Goal: Task Accomplishment & Management: Manage account settings

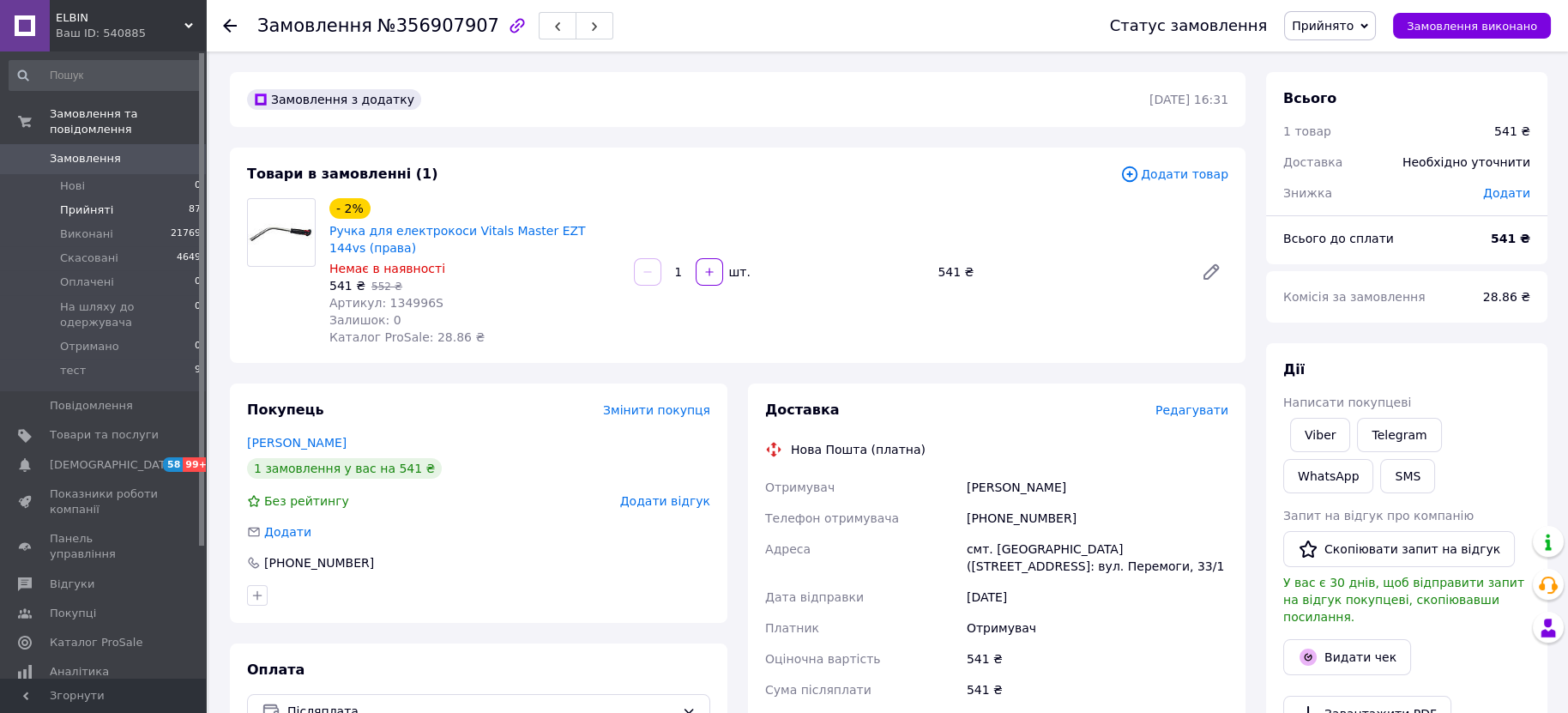
click at [70, 202] on span "Прийняті" at bounding box center [86, 210] width 53 height 16
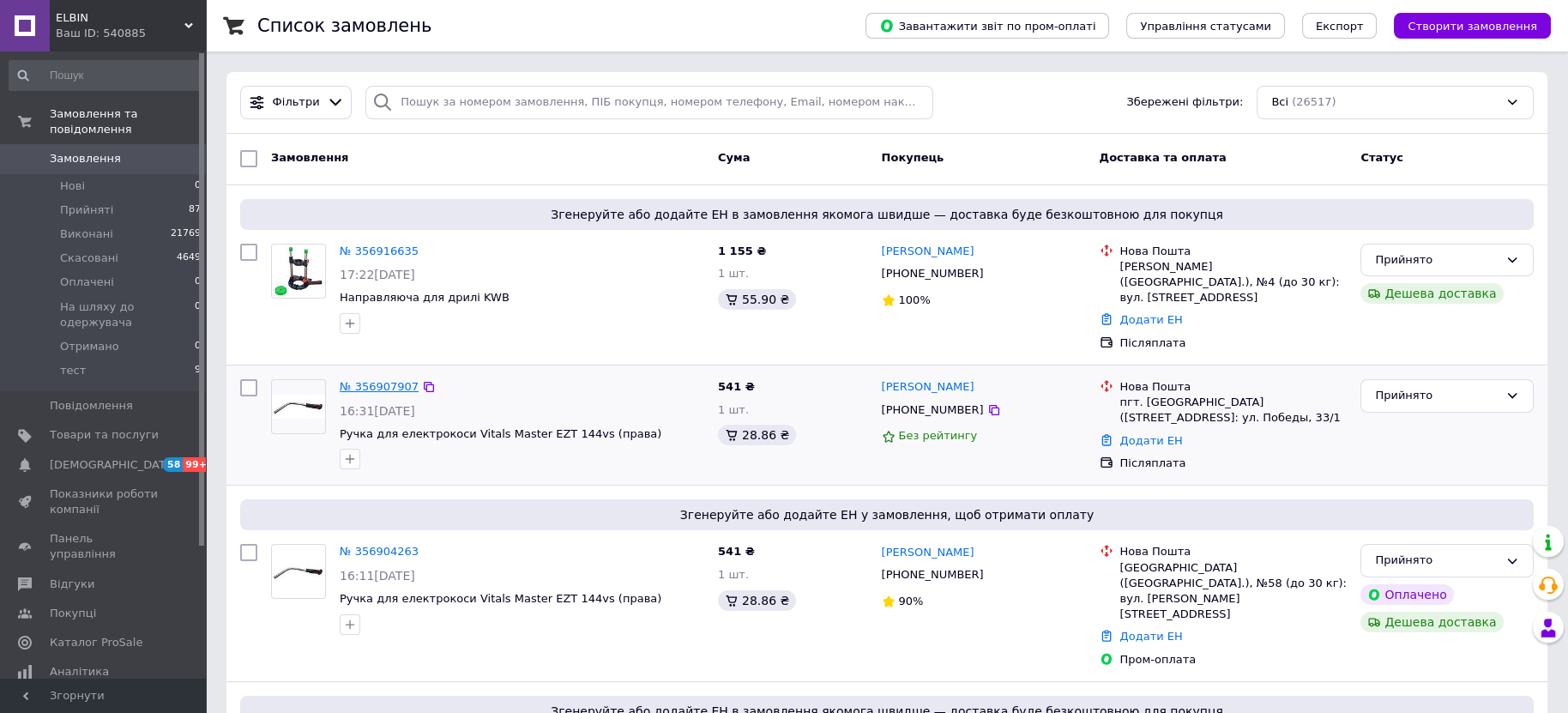
click at [347, 380] on link "№ 356907907" at bounding box center [379, 386] width 79 height 13
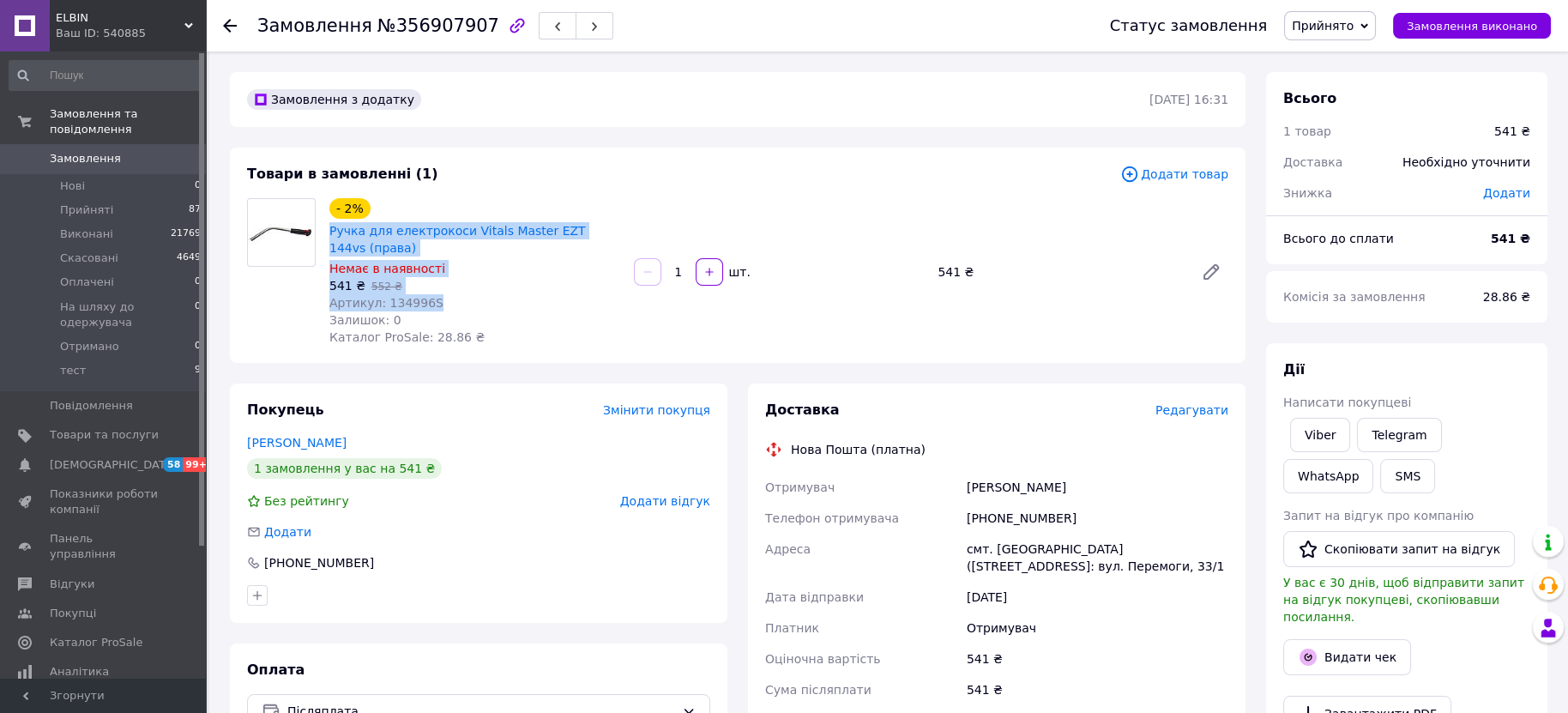
drag, startPoint x: 434, startPoint y: 296, endPoint x: 324, endPoint y: 232, distance: 127.3
click at [324, 232] on div "- 2% Ручка для електрокоси [PERSON_NAME] Master EZT 144vs (права) Немає в наявн…" at bounding box center [475, 272] width 305 height 154
copy div "Ручка для електрокоси [PERSON_NAME] Master EZT 144vs (права) Немає в наявності …"
click at [91, 427] on span "Товари та послуги" at bounding box center [104, 435] width 109 height 16
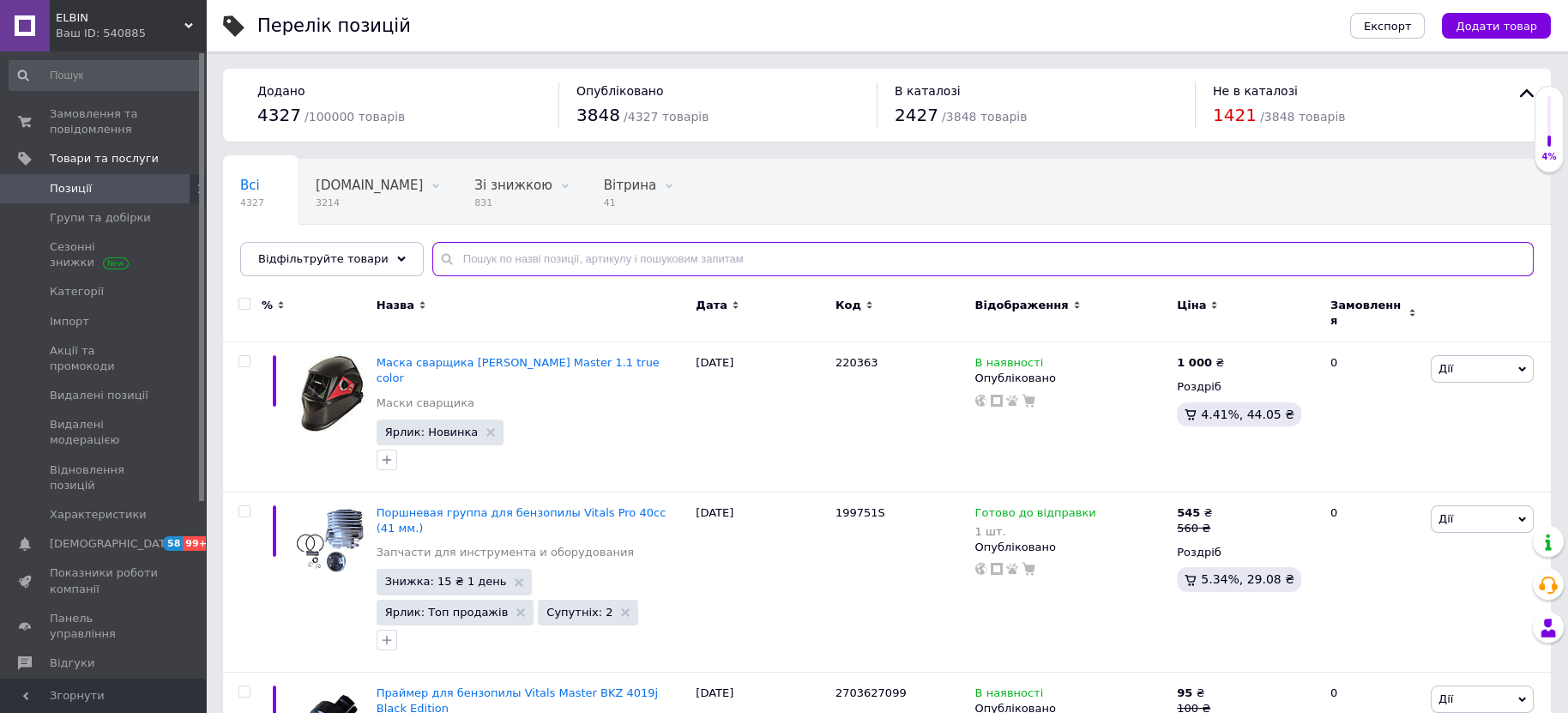
click at [549, 263] on input "text" at bounding box center [983, 260] width 1102 height 35
paste input "708018"
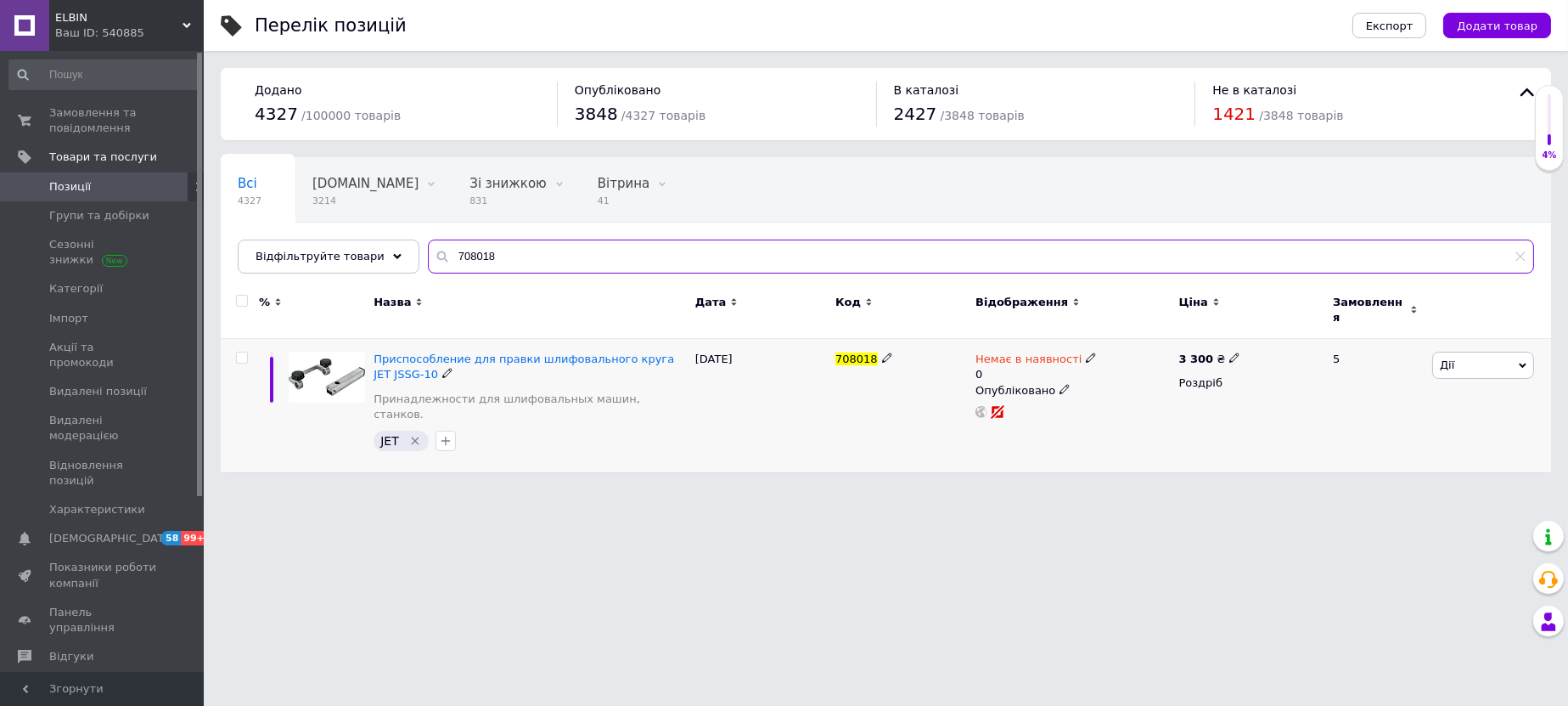
type input "708018"
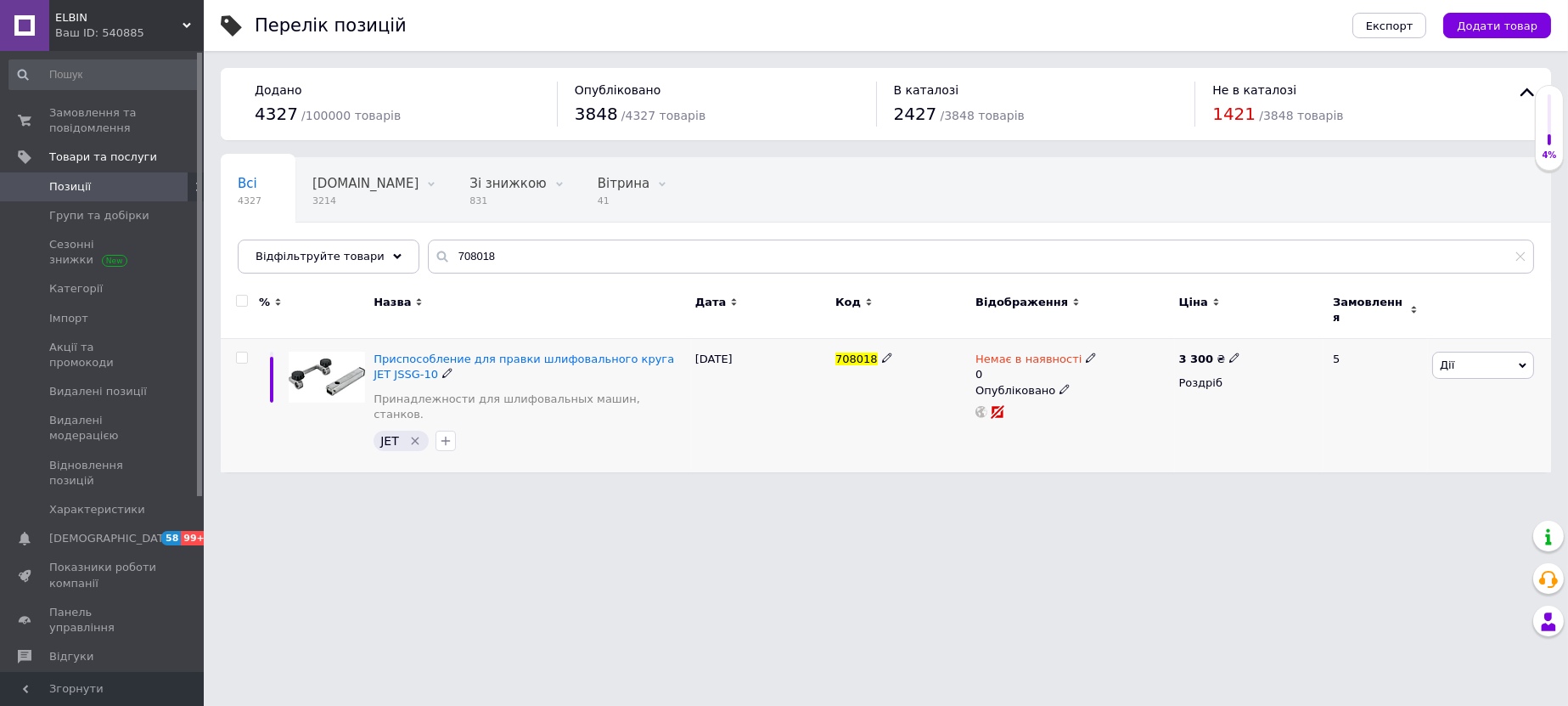
click at [1086, 353] on use at bounding box center [1090, 357] width 9 height 9
click at [1120, 368] on li "В наявності" at bounding box center [1180, 380] width 161 height 24
click at [1123, 400] on input "0" at bounding box center [1163, 410] width 129 height 34
click at [1124, 400] on input "0" at bounding box center [1163, 410] width 129 height 34
click at [661, 398] on div "Приспособление для правки шлифовального круга JET JSSG-10 Принадлежности для шл…" at bounding box center [530, 391] width 313 height 79
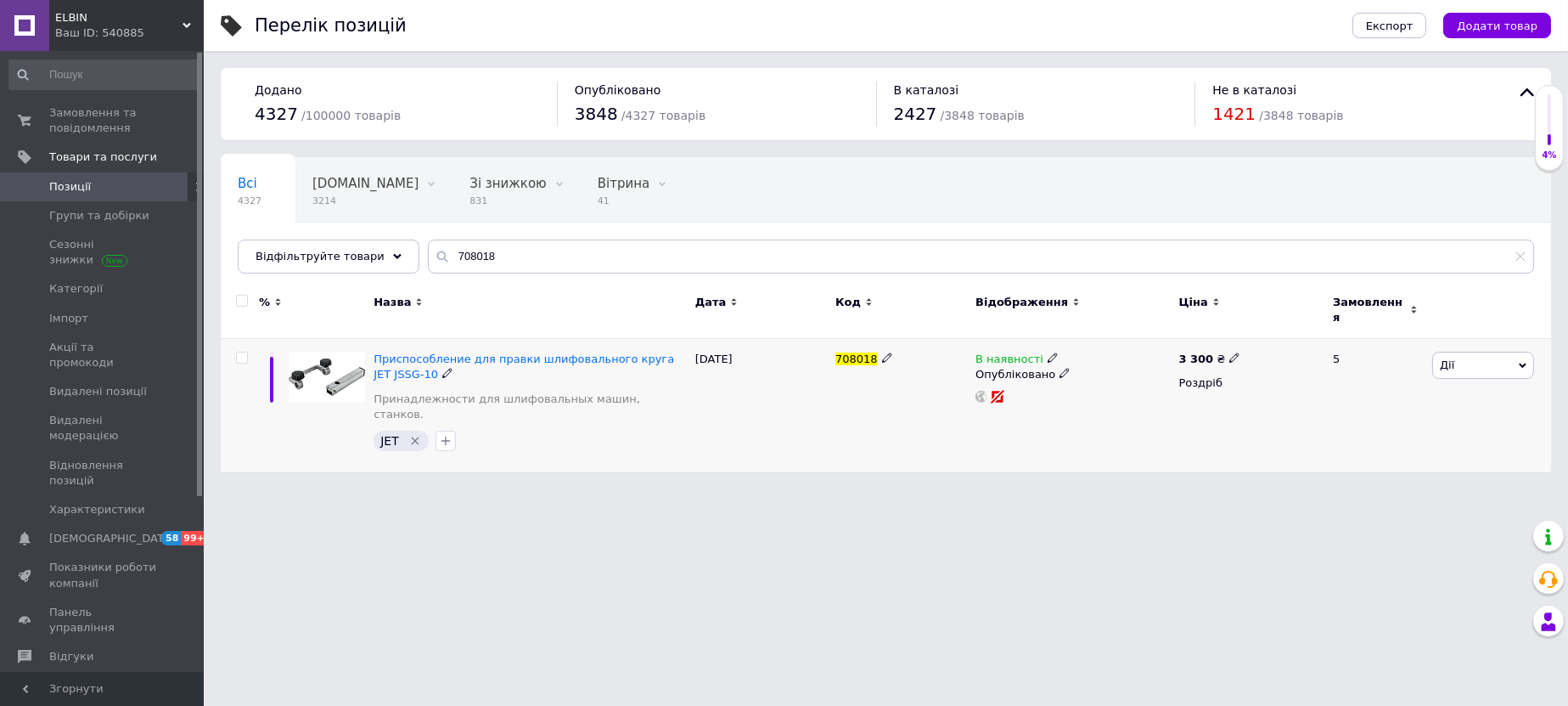
click at [408, 434] on icon "Видалити мітку" at bounding box center [415, 441] width 14 height 14
